Goal: Find specific page/section: Find specific page/section

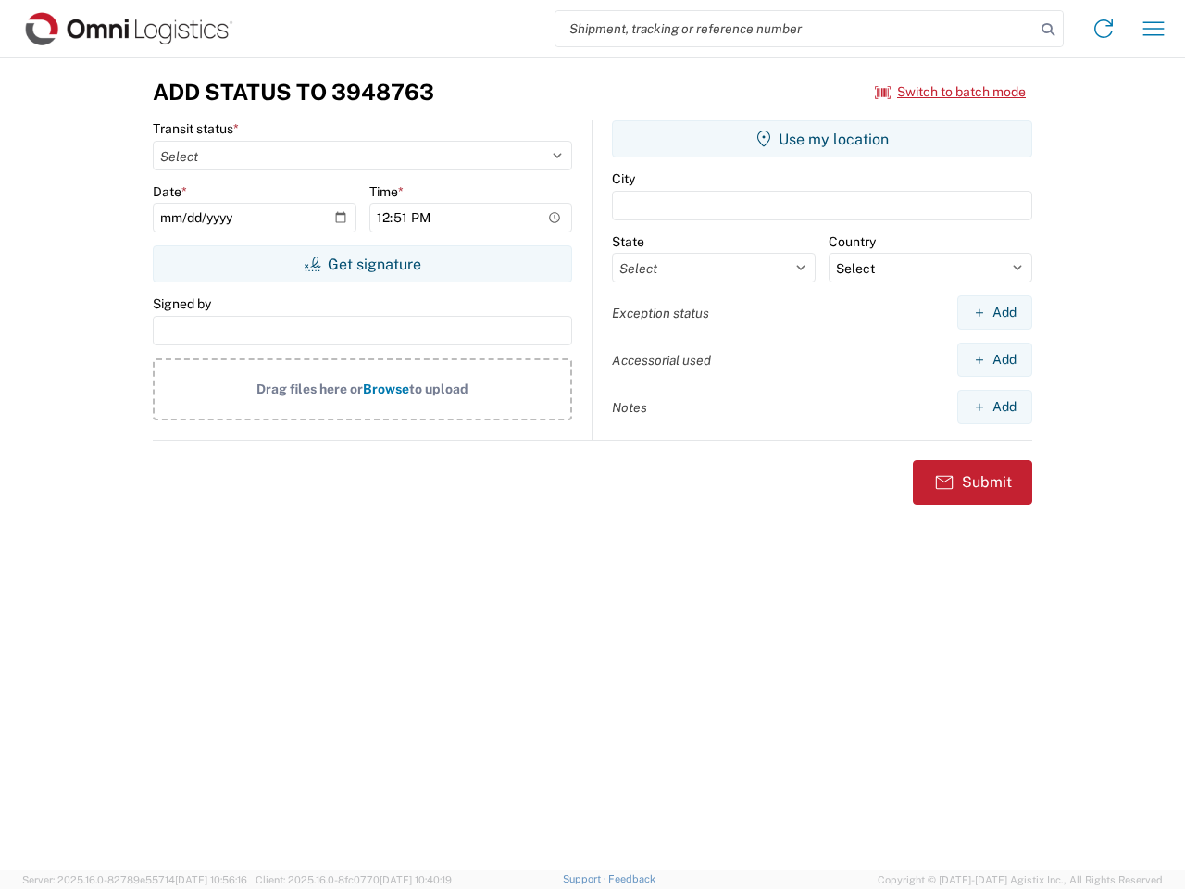
click at [795, 29] on input "search" at bounding box center [794, 28] width 479 height 35
click at [1048, 30] on icon at bounding box center [1048, 30] width 26 height 26
click at [1103, 29] on icon at bounding box center [1103, 29] width 30 height 30
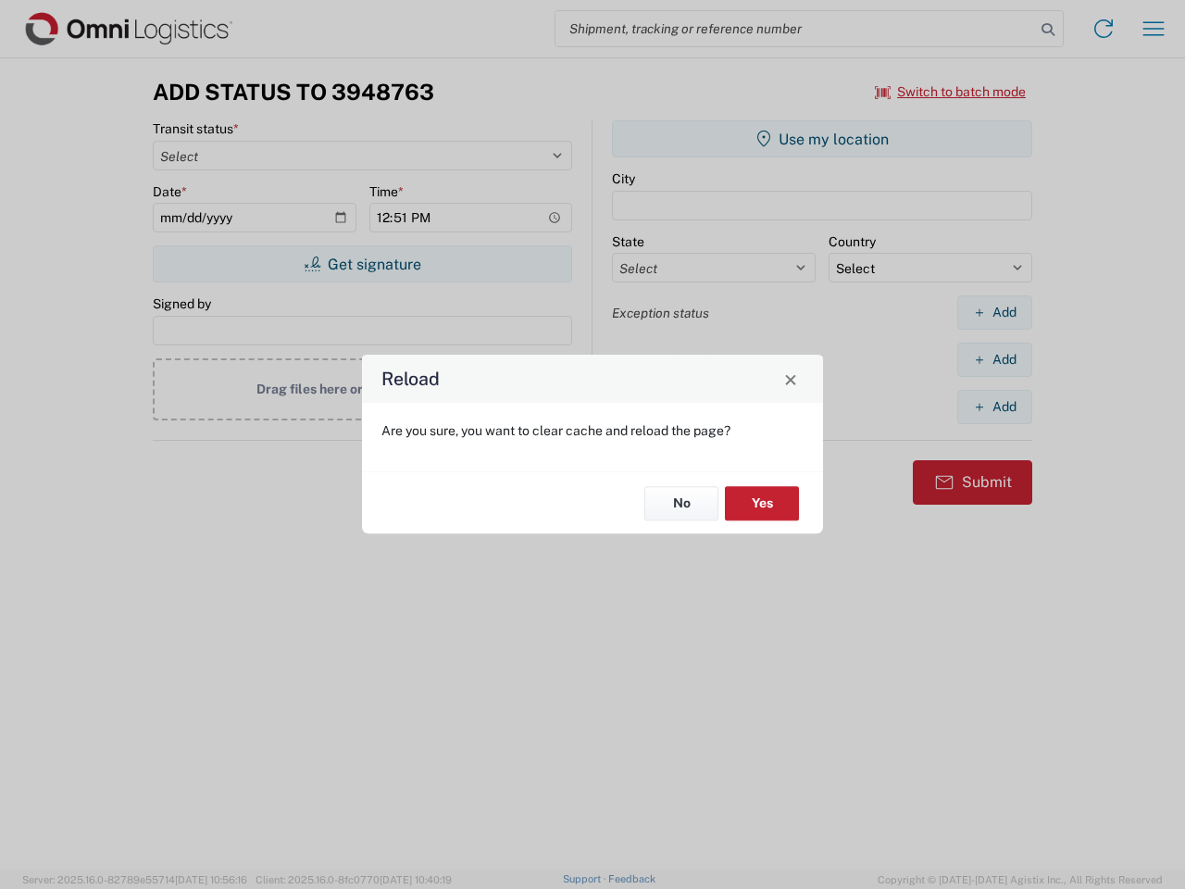
click at [951, 92] on div "Reload Are you sure, you want to clear cache and reload the page? No Yes" at bounding box center [592, 444] width 1185 height 889
click at [362, 264] on div "Reload Are you sure, you want to clear cache and reload the page? No Yes" at bounding box center [592, 444] width 1185 height 889
click at [822, 139] on div "Reload Are you sure, you want to clear cache and reload the page? No Yes" at bounding box center [592, 444] width 1185 height 889
click at [994, 312] on div "Reload Are you sure, you want to clear cache and reload the page? No Yes" at bounding box center [592, 444] width 1185 height 889
click at [994, 359] on div "Reload Are you sure, you want to clear cache and reload the page? No Yes" at bounding box center [592, 444] width 1185 height 889
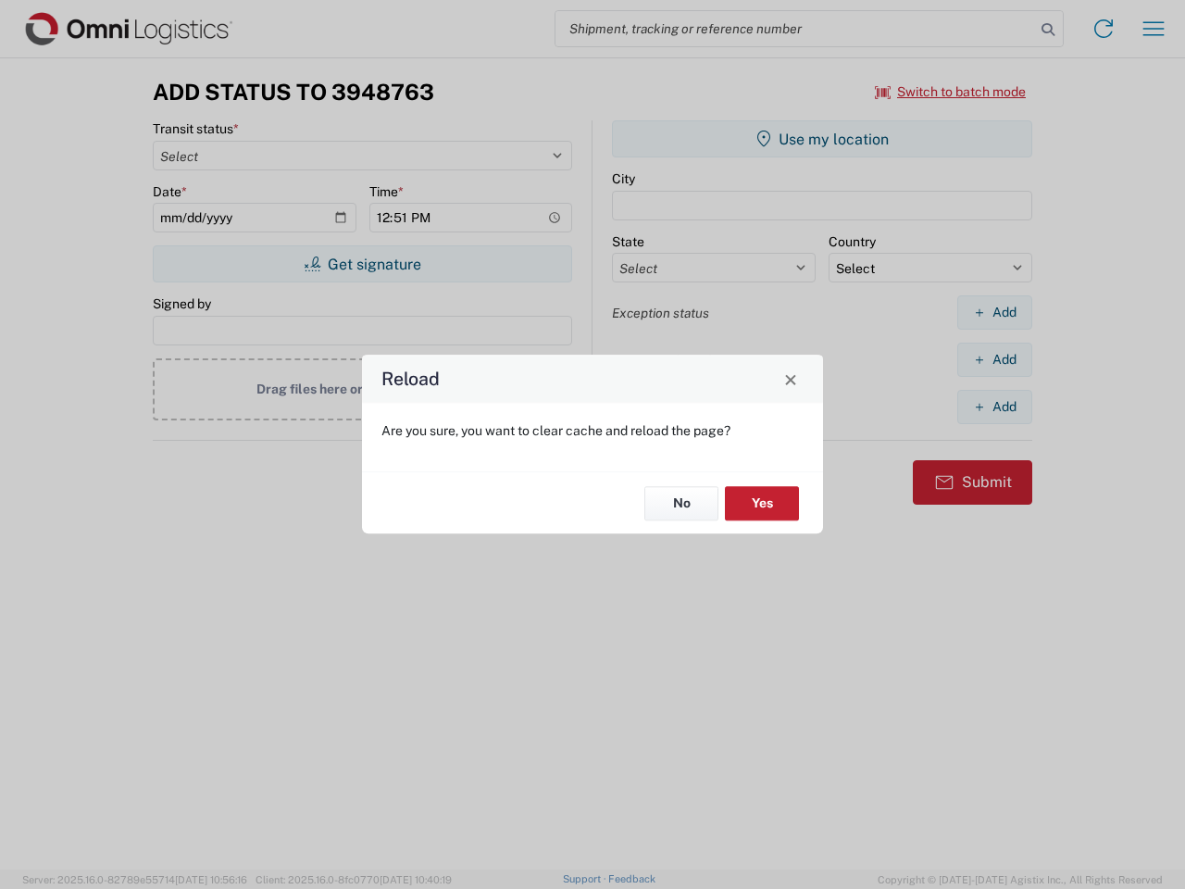
click at [994, 406] on div "Reload Are you sure, you want to clear cache and reload the page? No Yes" at bounding box center [592, 444] width 1185 height 889
